Goal: Transaction & Acquisition: Download file/media

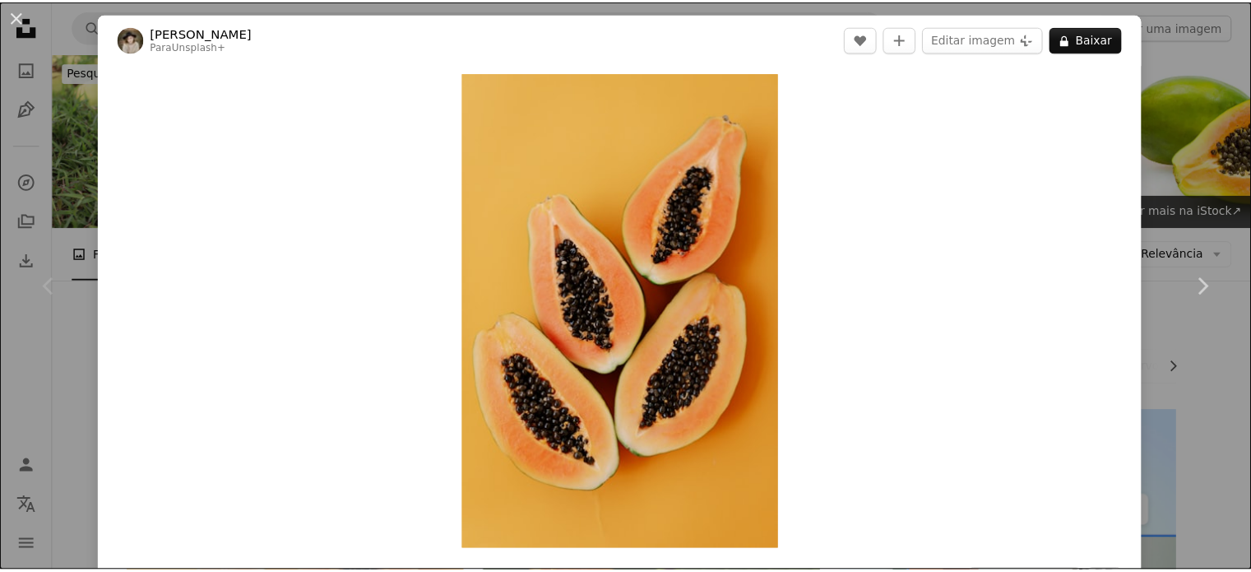
scroll to position [247, 0]
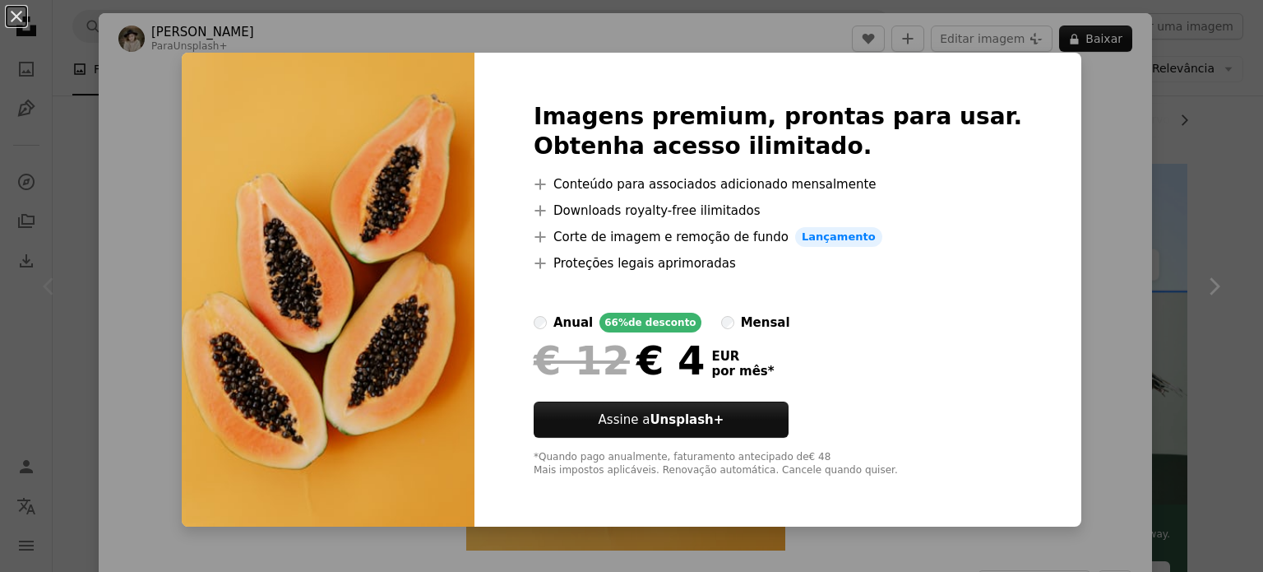
click at [1068, 238] on div "An X shape Imagens premium, prontas para usar. Obtenha acesso ilimitado. A plus…" at bounding box center [631, 286] width 1263 height 572
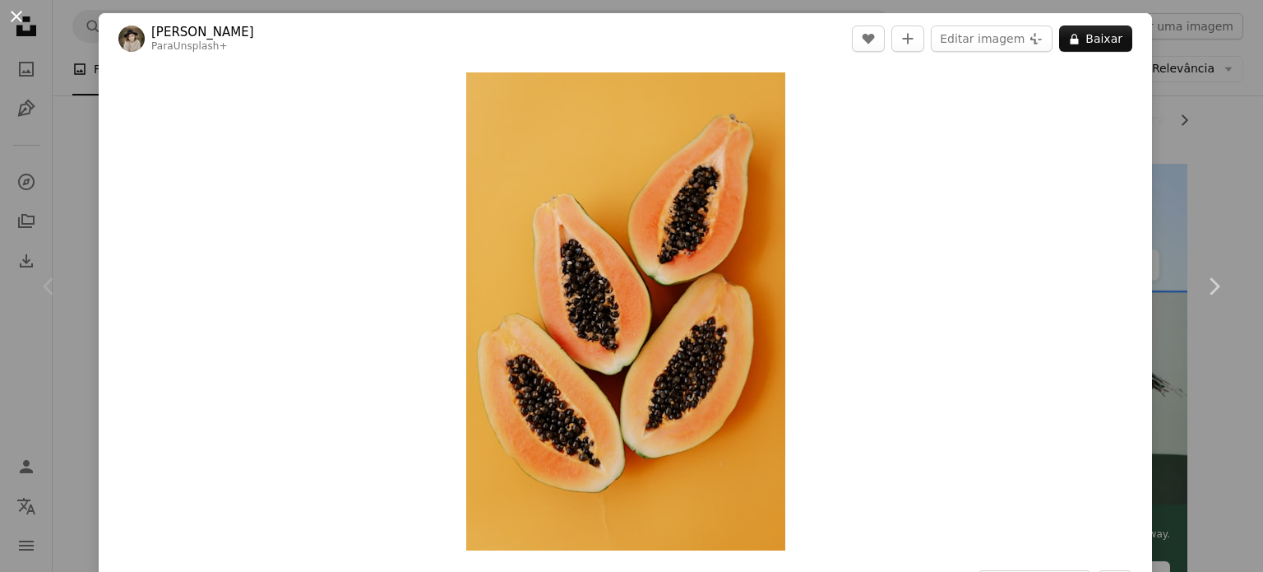
click at [23, 15] on button "An X shape" at bounding box center [17, 17] width 20 height 20
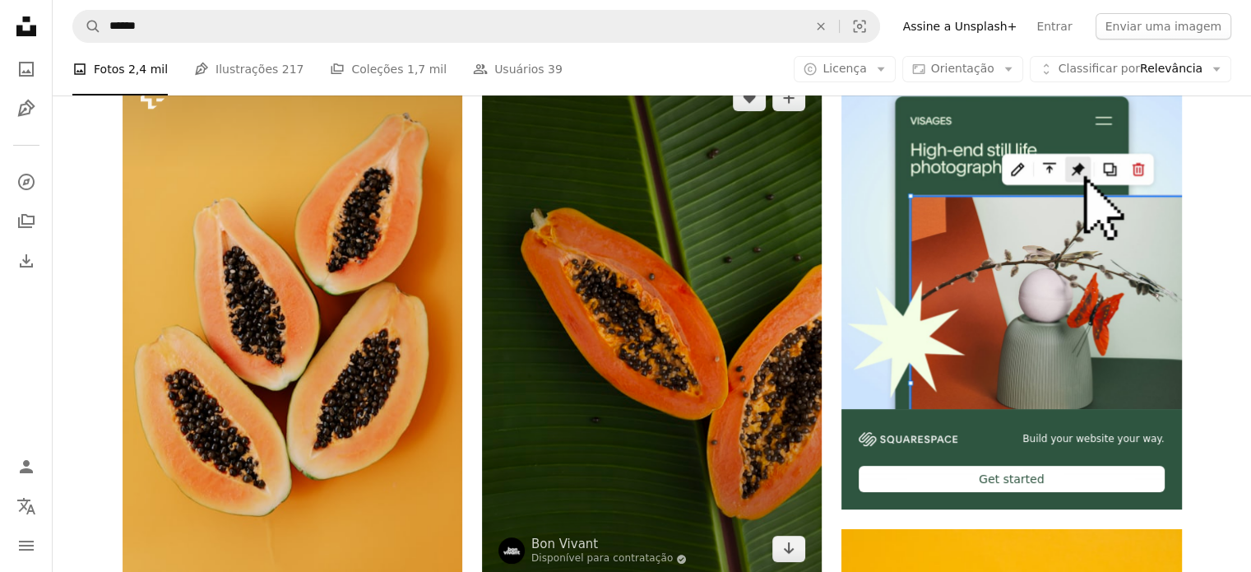
scroll to position [411, 0]
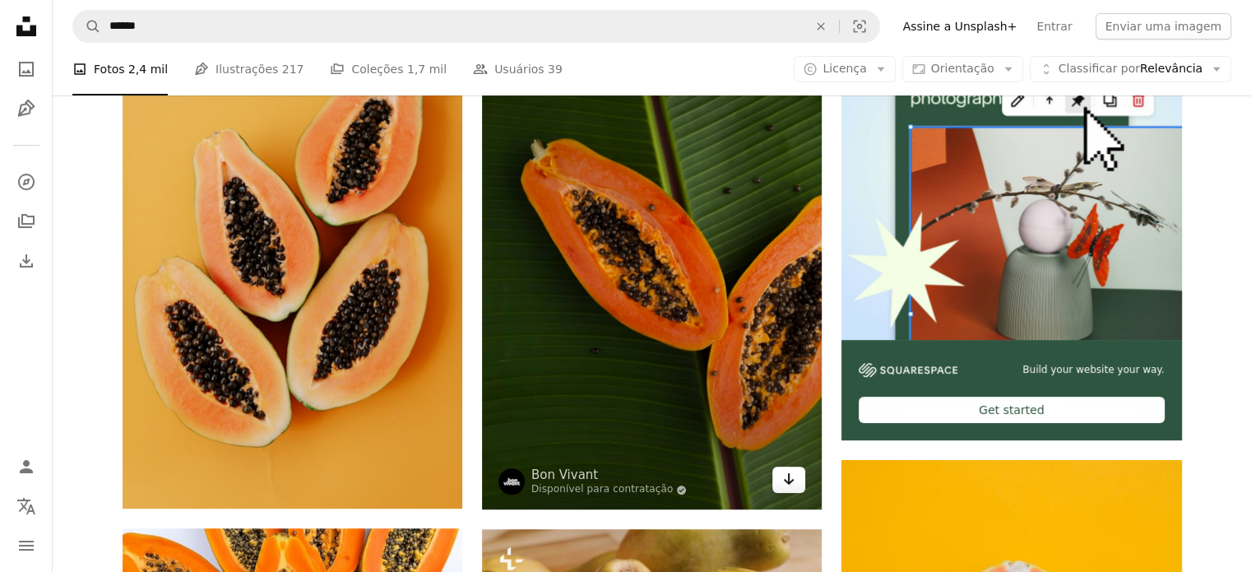
click at [789, 484] on icon "Arrow pointing down" at bounding box center [788, 479] width 13 height 20
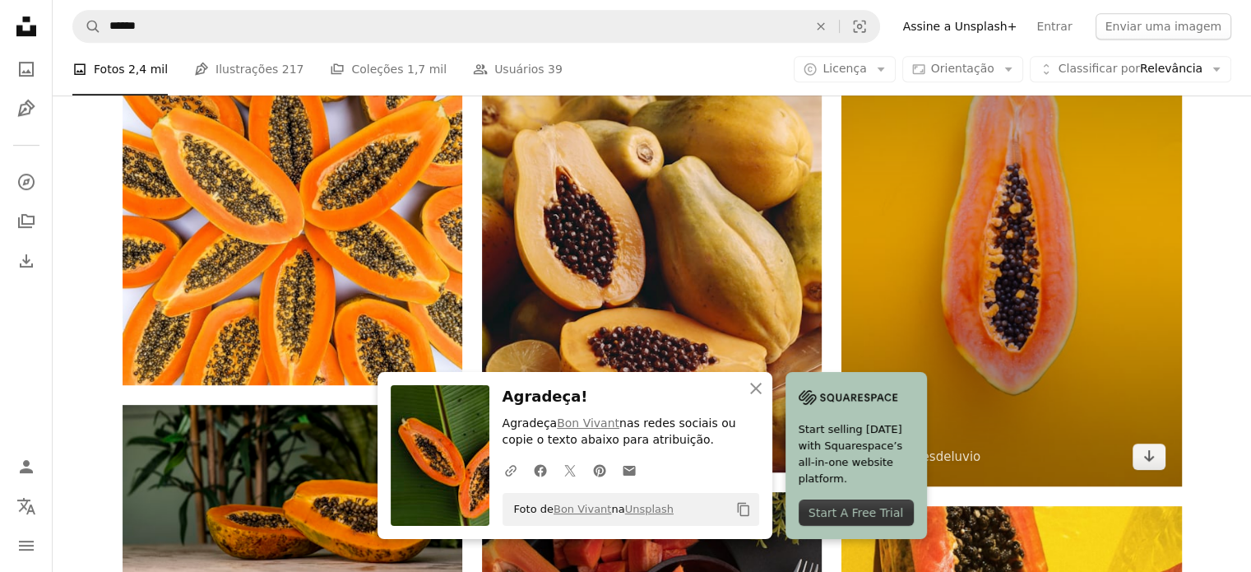
scroll to position [905, 0]
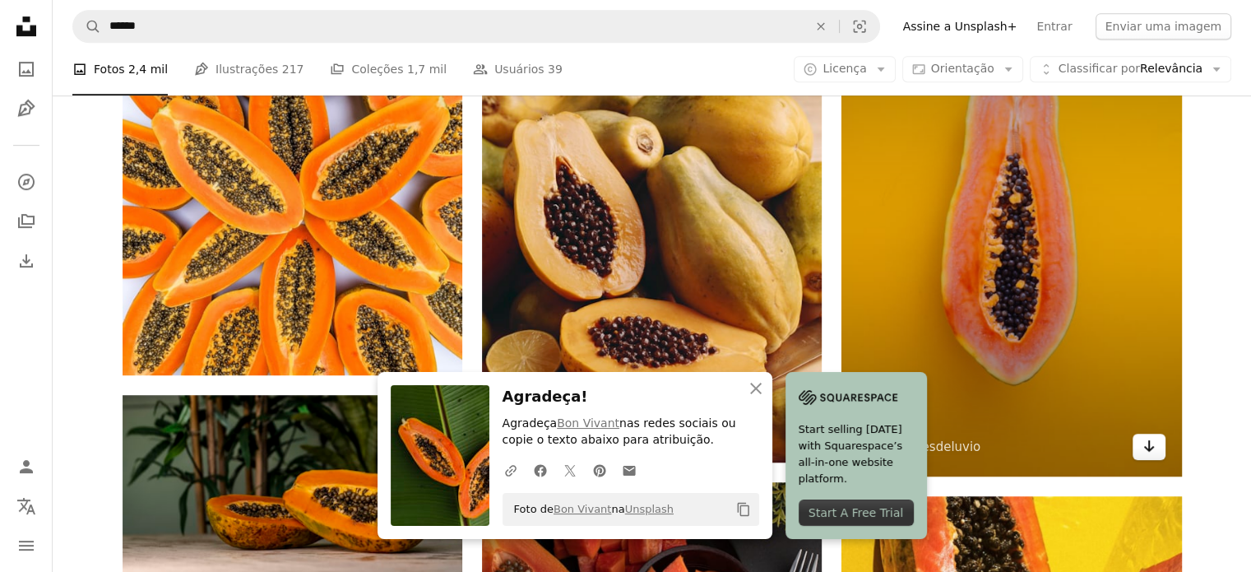
click at [1144, 447] on icon "Baixar" at bounding box center [1148, 446] width 11 height 12
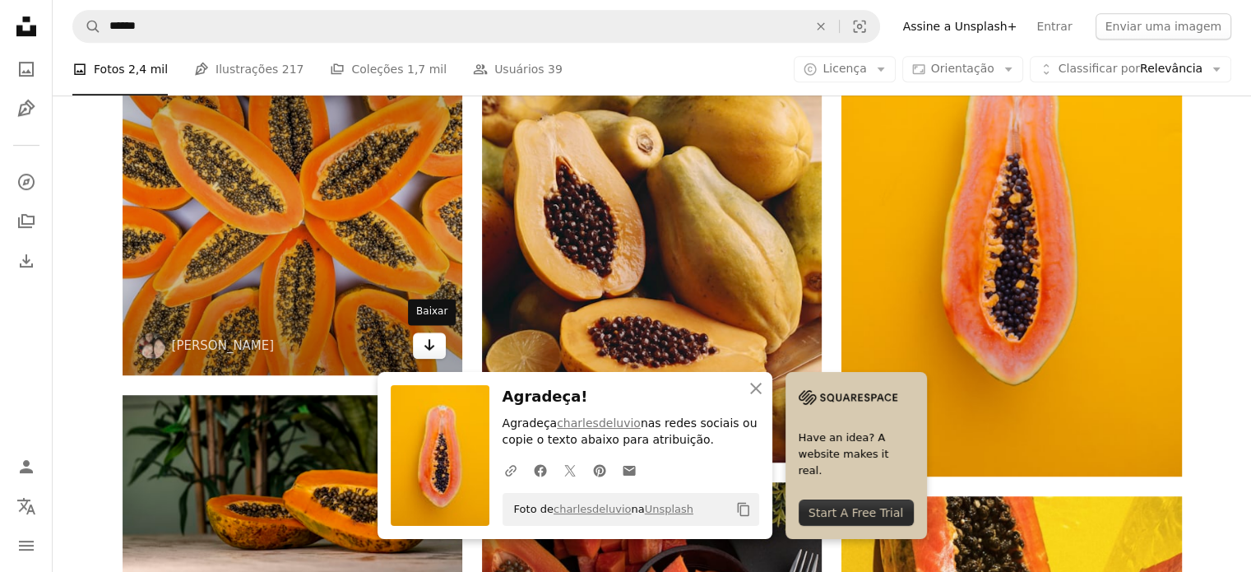
click at [431, 350] on icon "Arrow pointing down" at bounding box center [429, 345] width 13 height 20
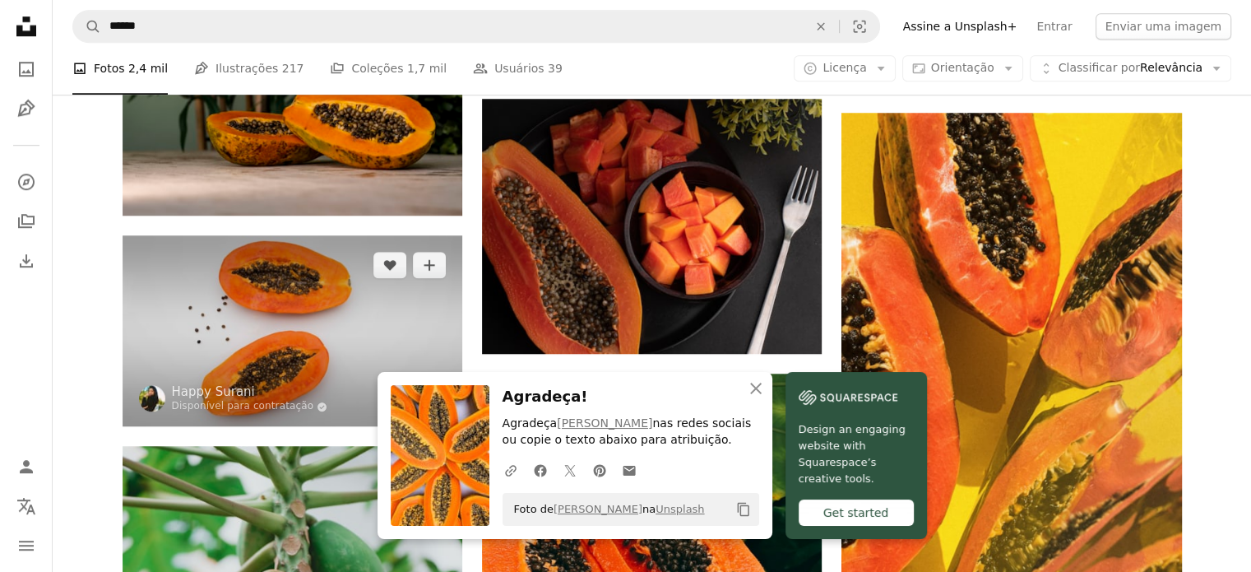
scroll to position [1316, 0]
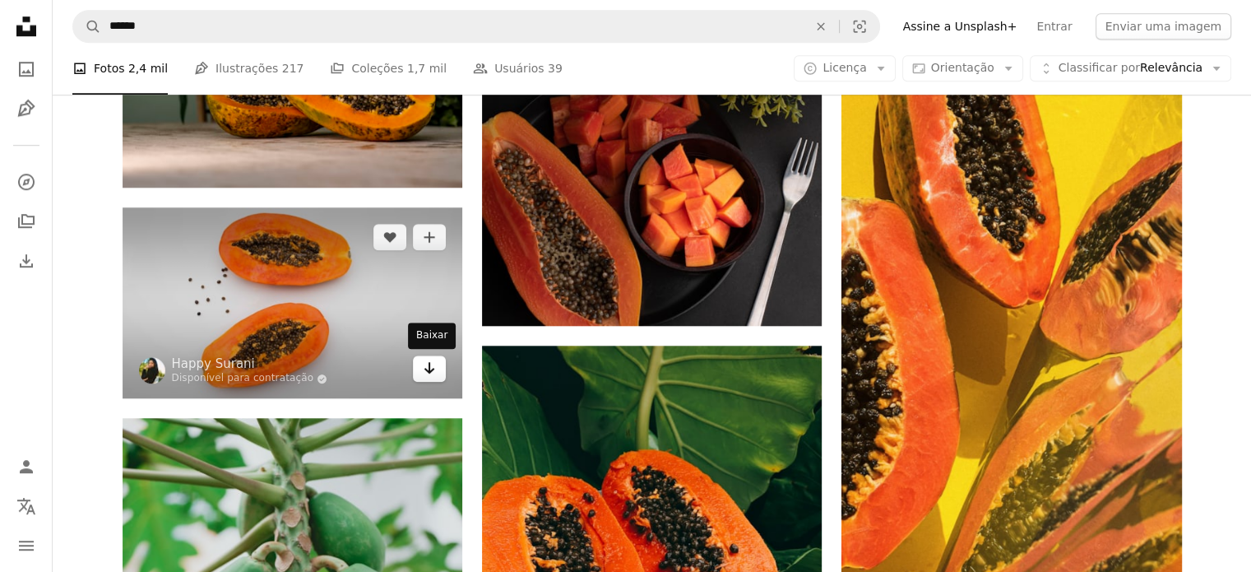
click at [428, 367] on icon "Baixar" at bounding box center [429, 368] width 11 height 12
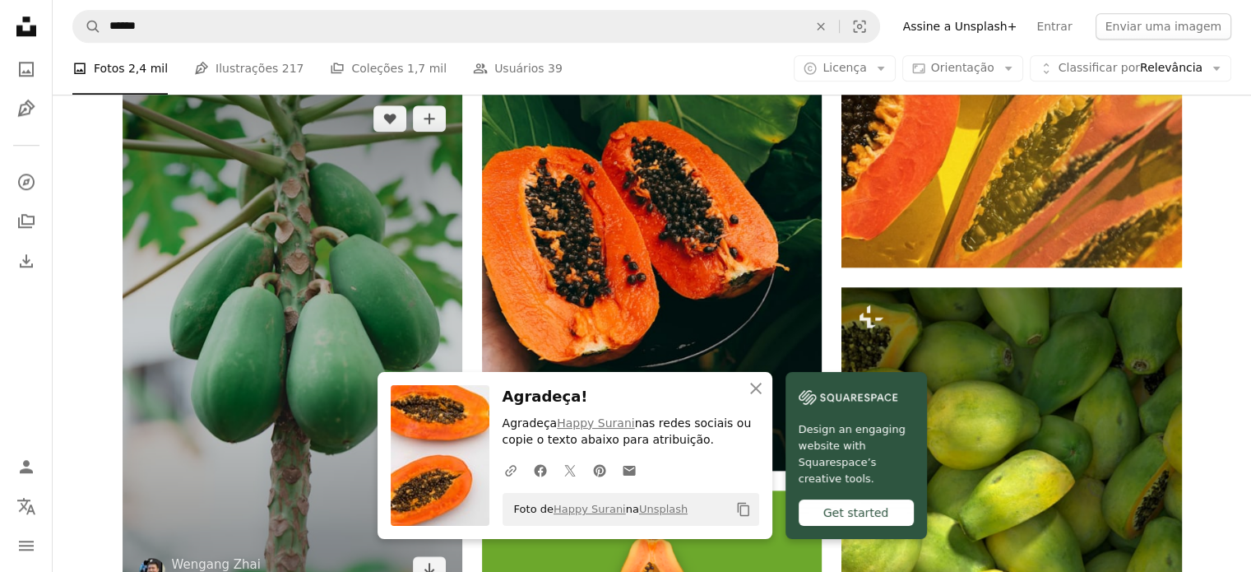
scroll to position [1891, 0]
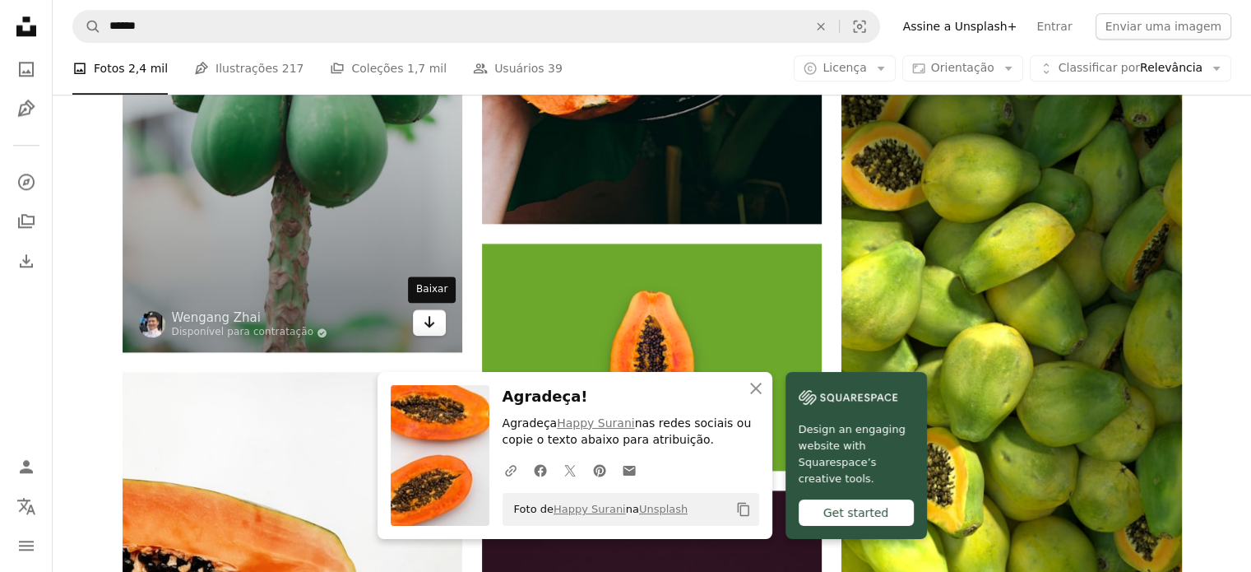
click at [425, 321] on icon "Arrow pointing down" at bounding box center [429, 322] width 13 height 20
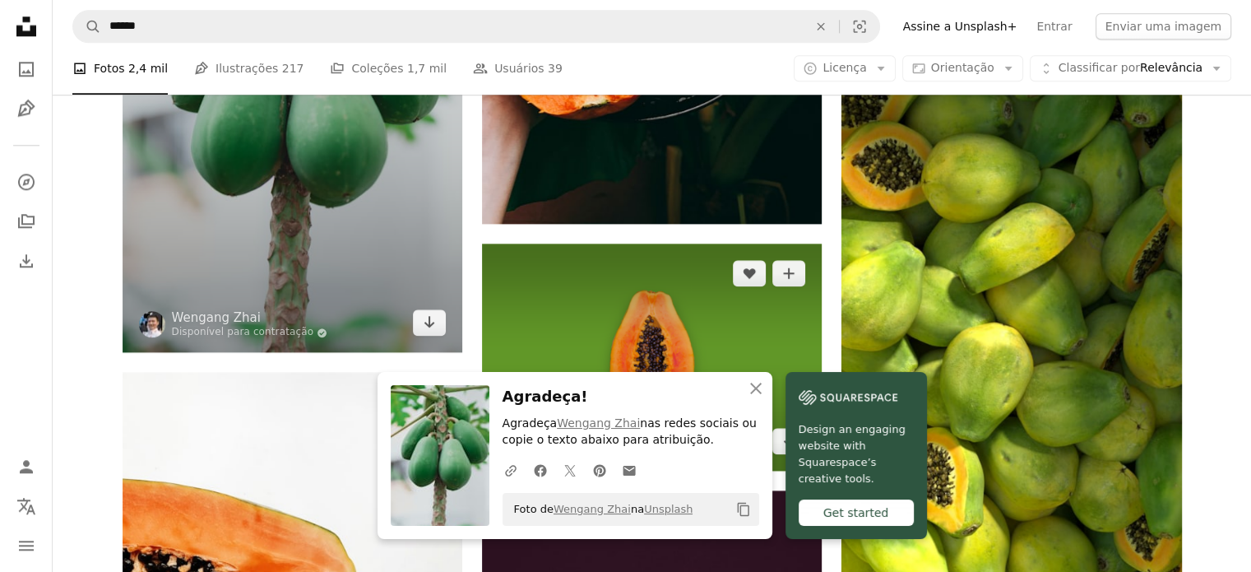
scroll to position [1809, 0]
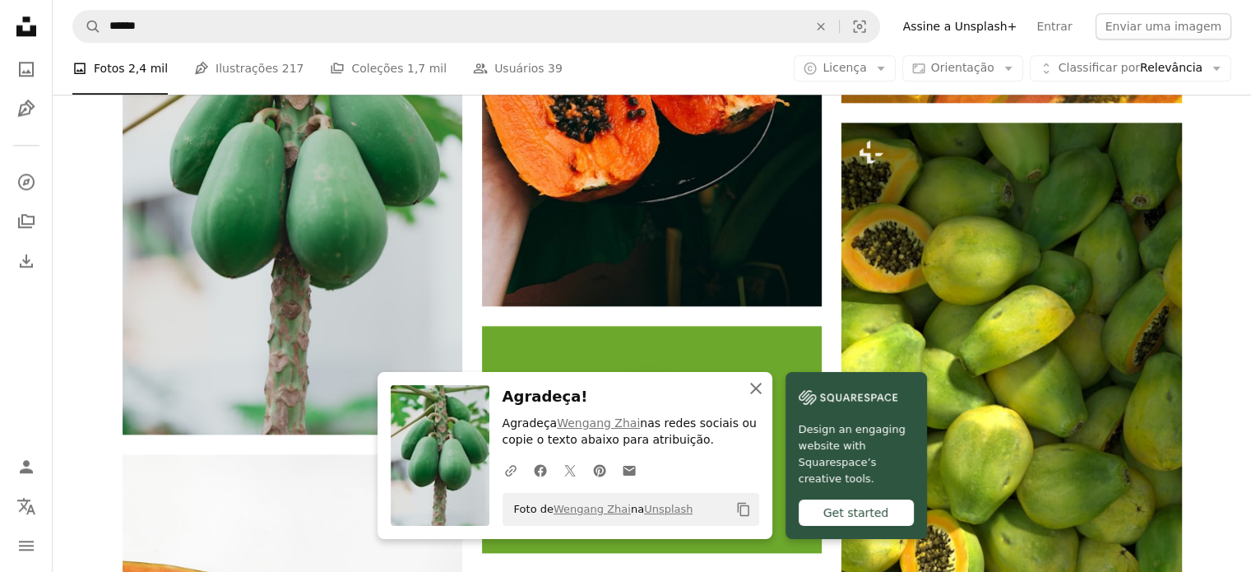
click at [757, 387] on icon "button" at bounding box center [756, 388] width 12 height 12
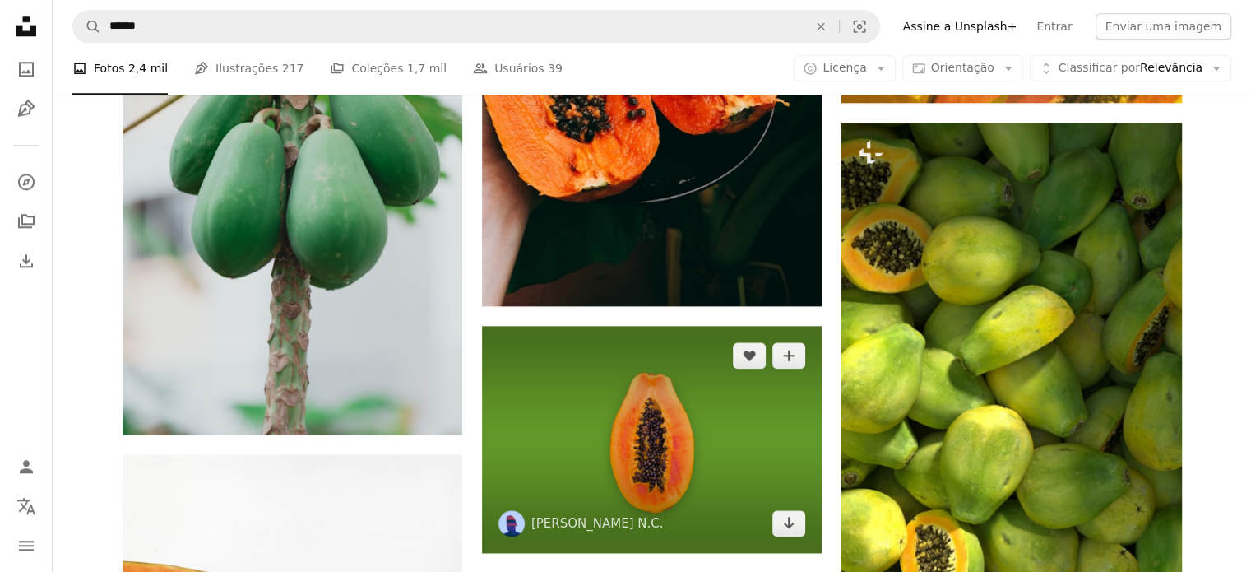
scroll to position [1891, 0]
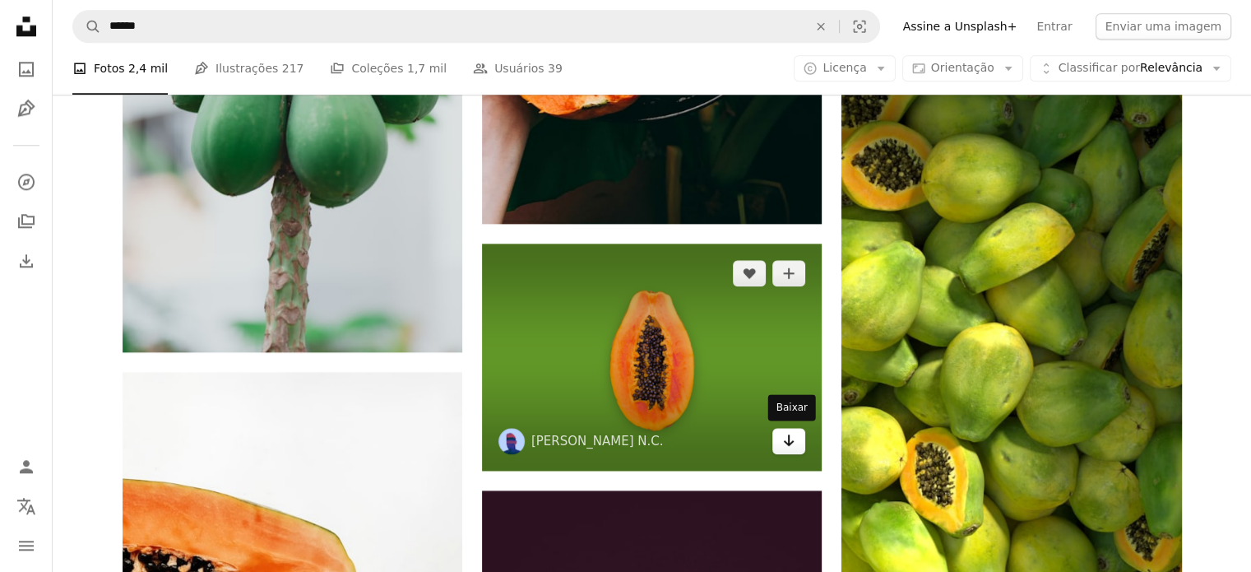
click at [782, 440] on icon "Arrow pointing down" at bounding box center [788, 440] width 13 height 20
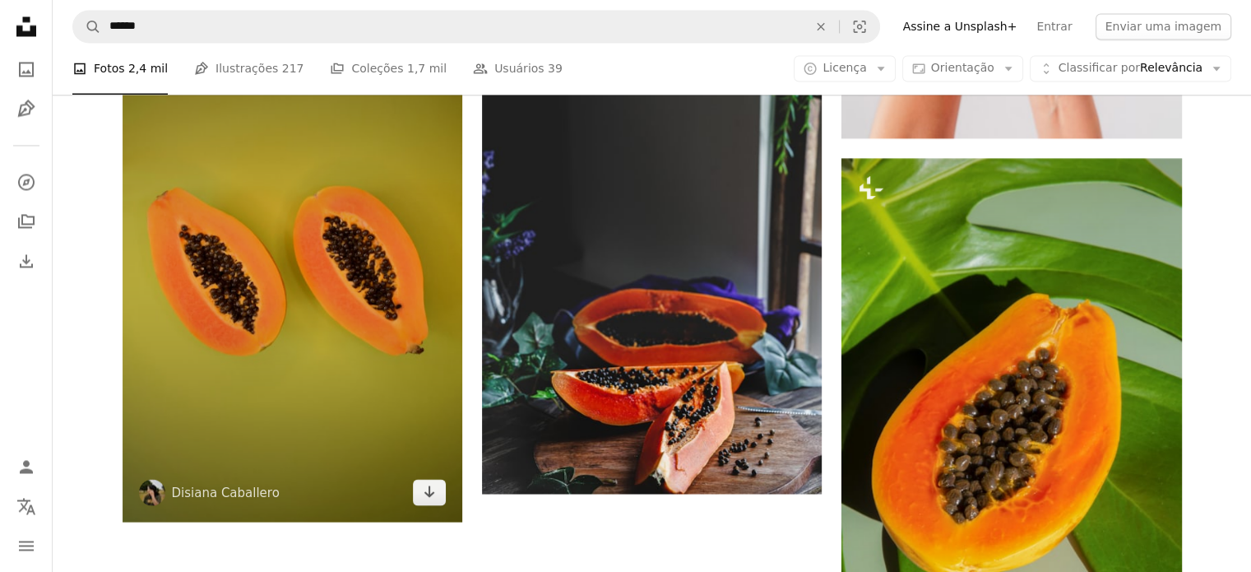
scroll to position [2961, 0]
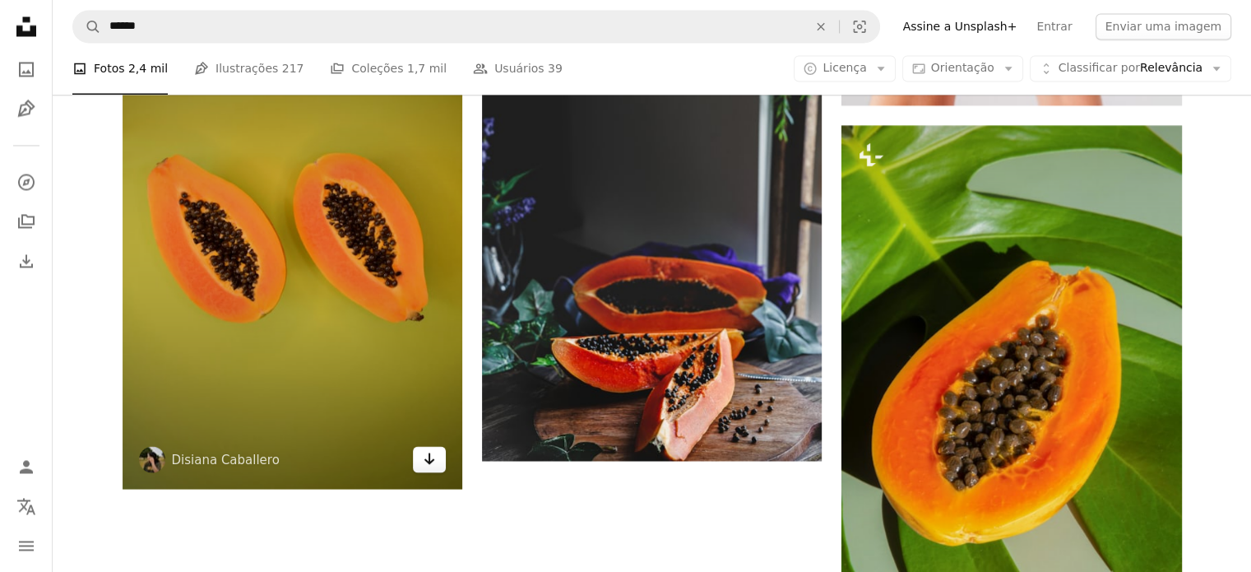
click at [431, 455] on icon "Arrow pointing down" at bounding box center [429, 458] width 13 height 20
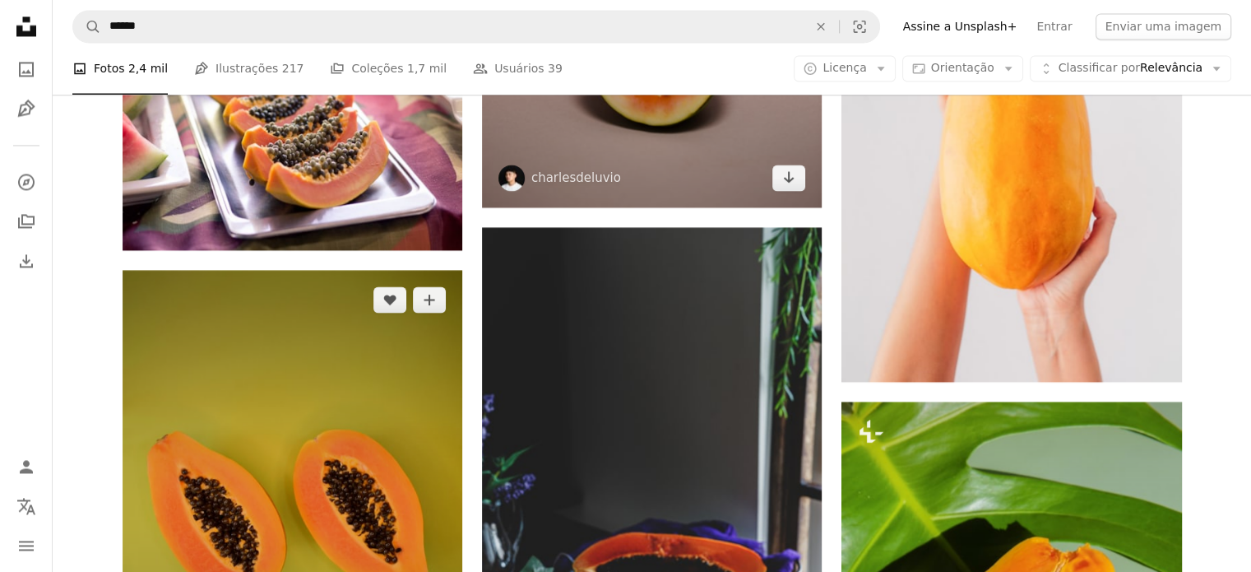
scroll to position [2549, 0]
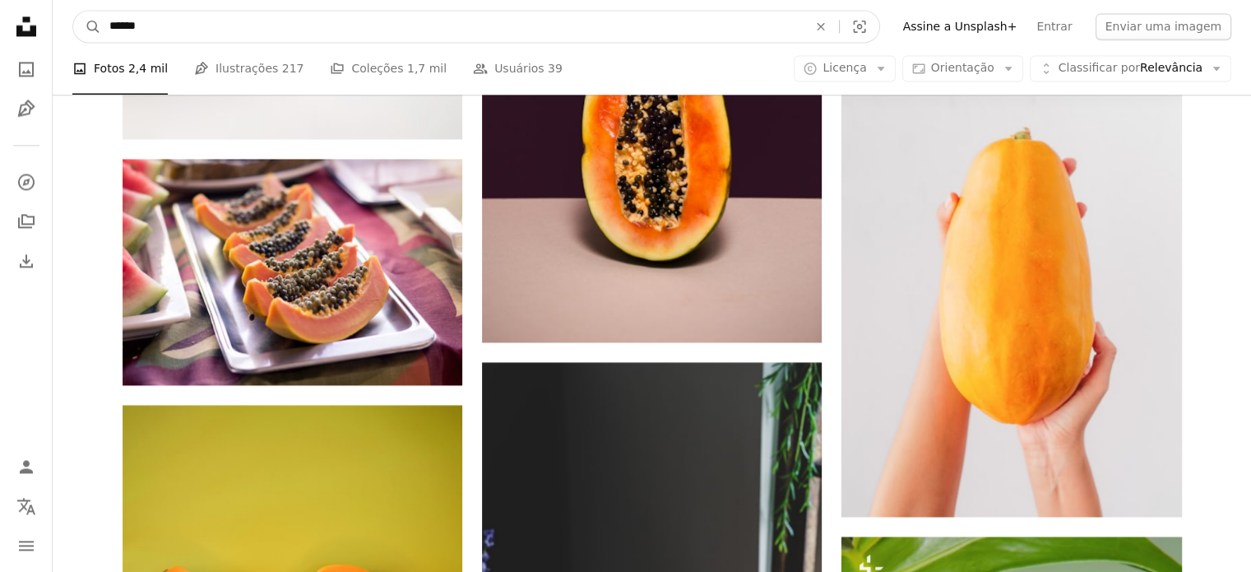
click at [214, 33] on input "******" at bounding box center [451, 26] width 701 height 31
type input "**********"
click at [73, 11] on button "A magnifying glass" at bounding box center [87, 26] width 28 height 31
